Goal: Navigation & Orientation: Find specific page/section

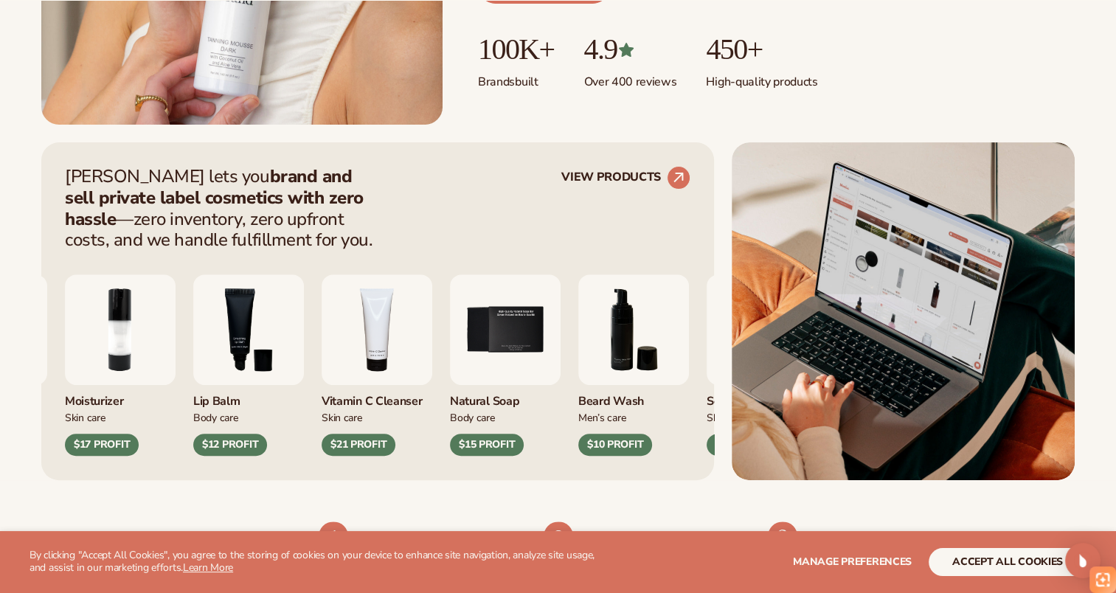
scroll to position [471, 0]
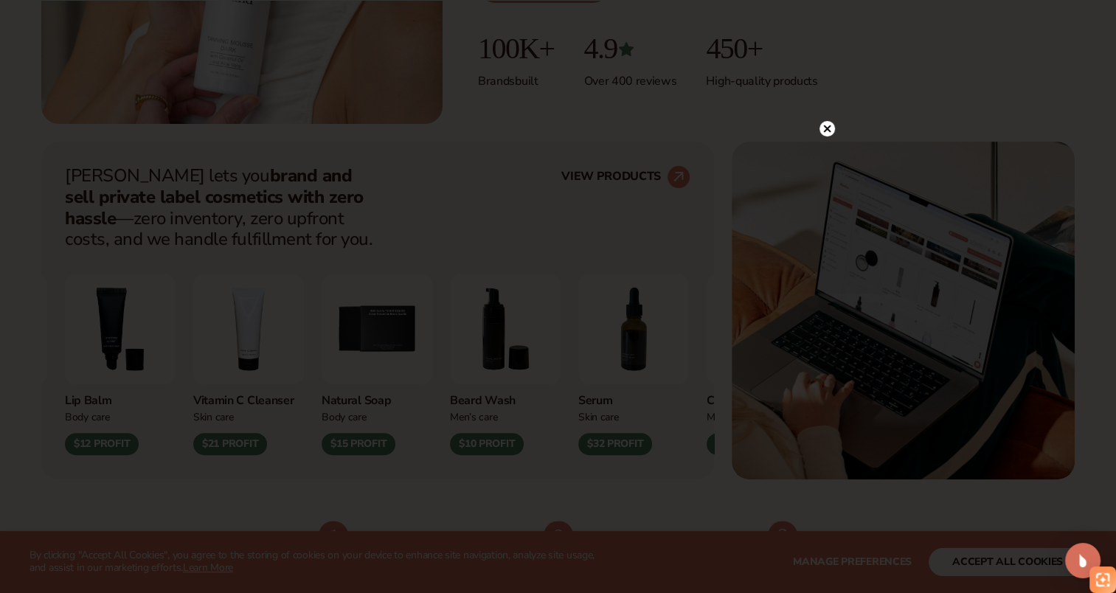
click at [823, 126] on circle at bounding box center [826, 128] width 15 height 15
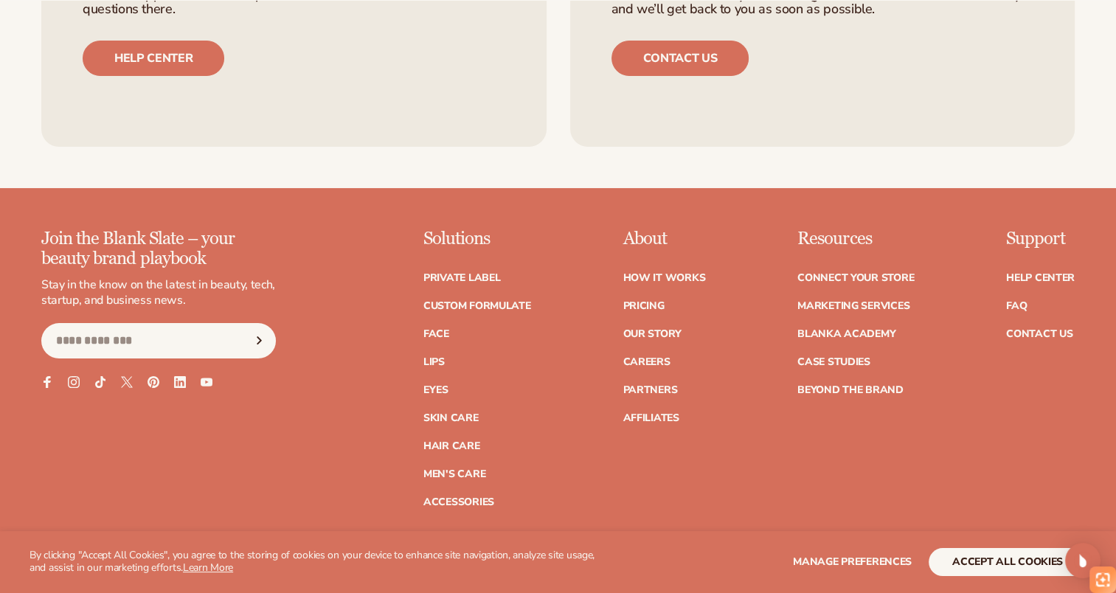
scroll to position [6034, 0]
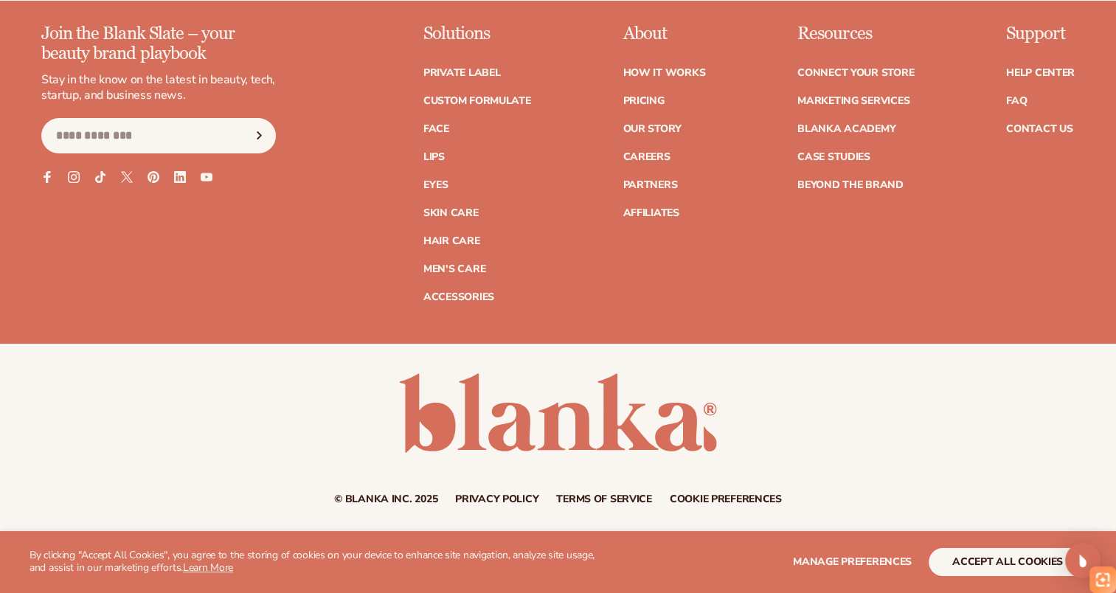
click at [621, 494] on link "Terms of service" at bounding box center [604, 499] width 96 height 10
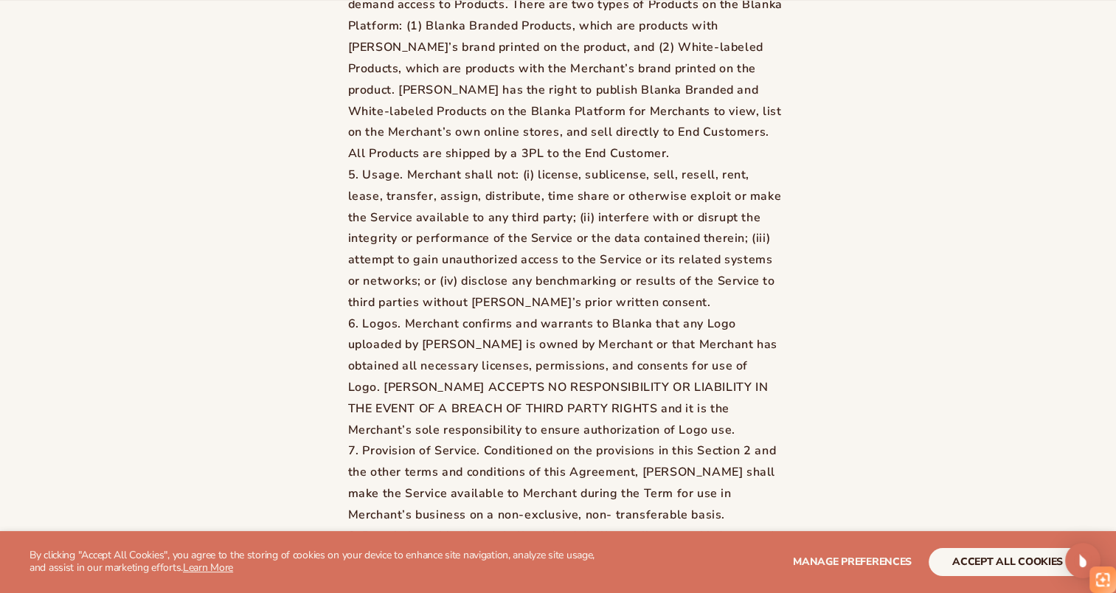
scroll to position [2776, 0]
